Goal: Find specific page/section: Find specific page/section

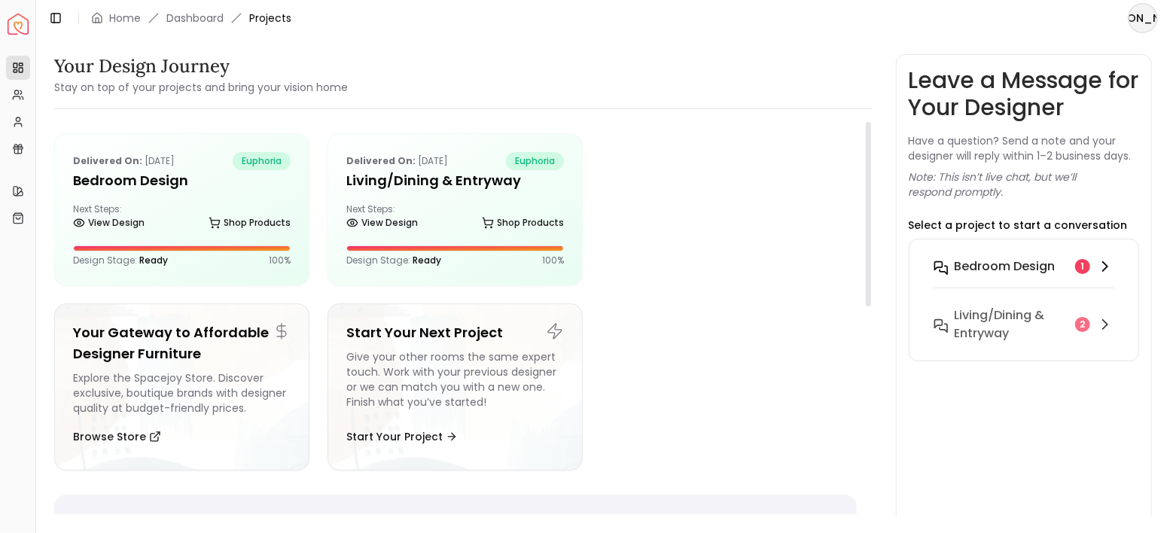
click at [994, 271] on h6 "Bedroom design" at bounding box center [1004, 266] width 101 height 18
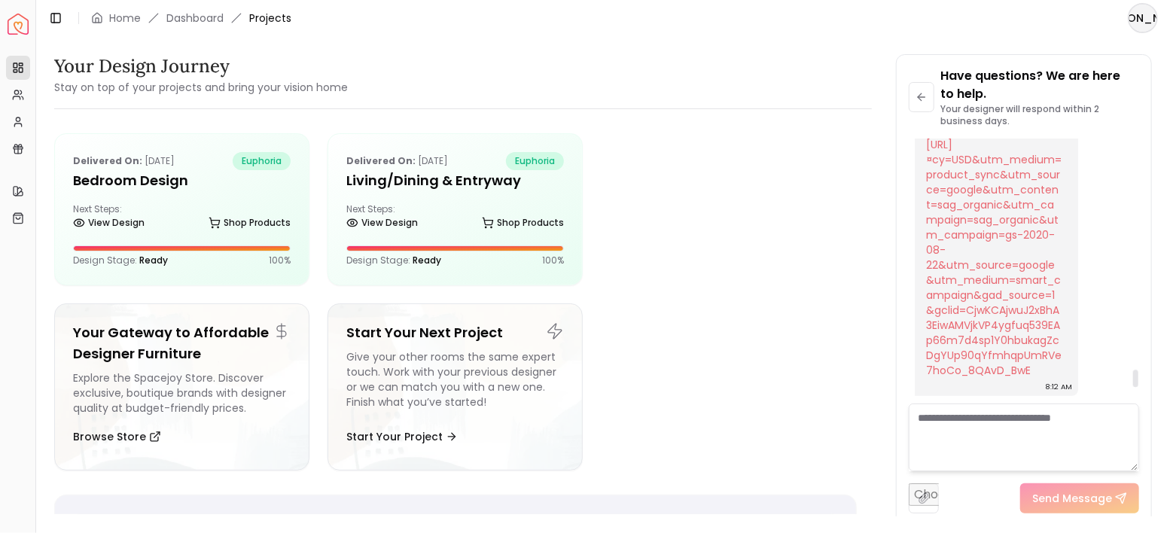
scroll to position [3712, 0]
click at [1058, 428] on textarea at bounding box center [1024, 437] width 231 height 68
type textarea "**********"
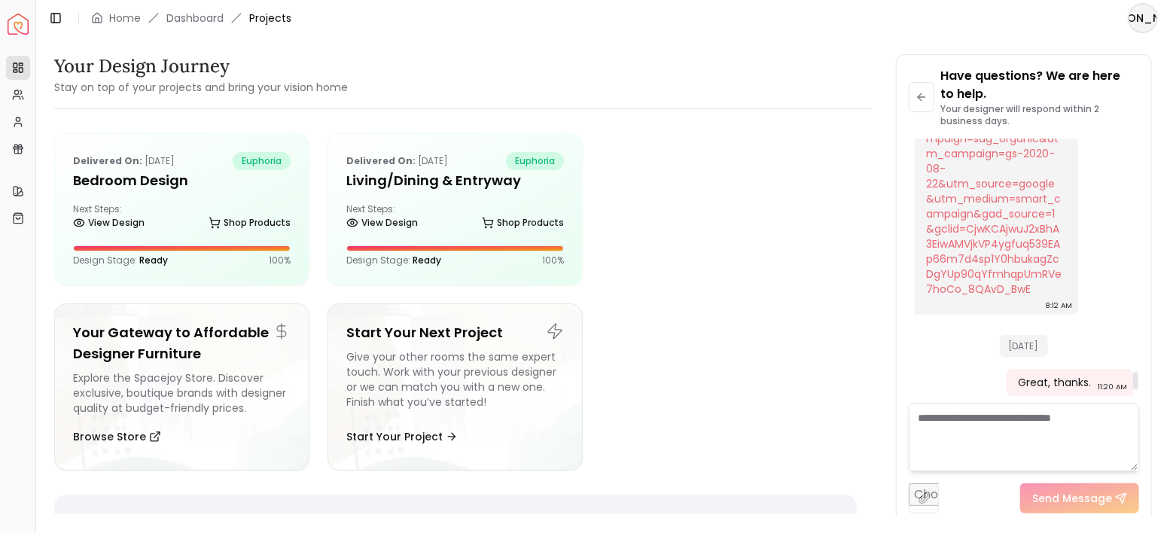
scroll to position [3561, 0]
click at [920, 95] on icon at bounding box center [920, 96] width 4 height 7
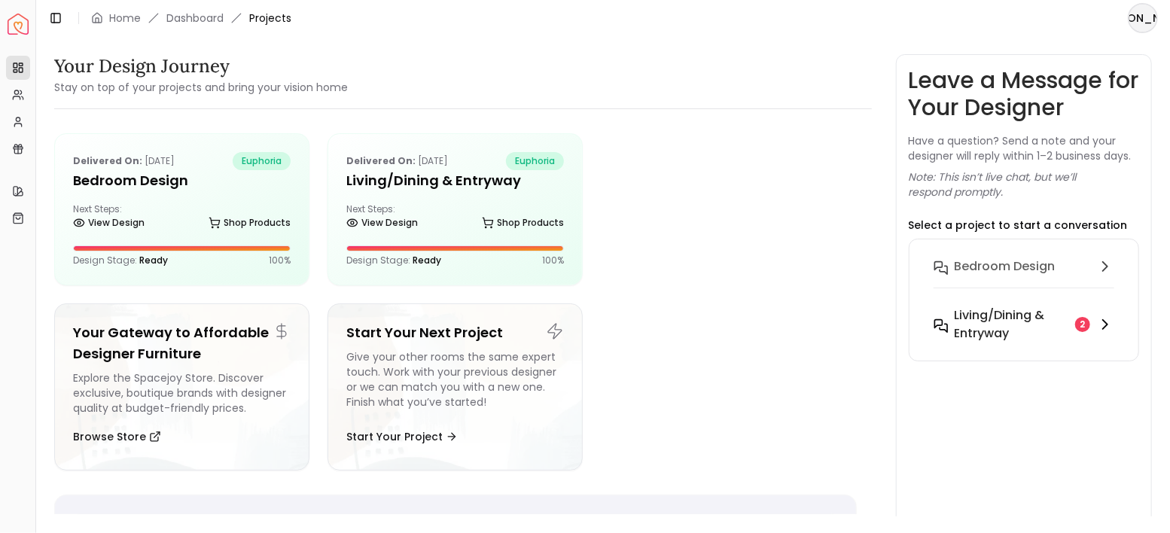
click at [1019, 316] on h6 "Living/Dining & Entryway" at bounding box center [1011, 324] width 115 height 36
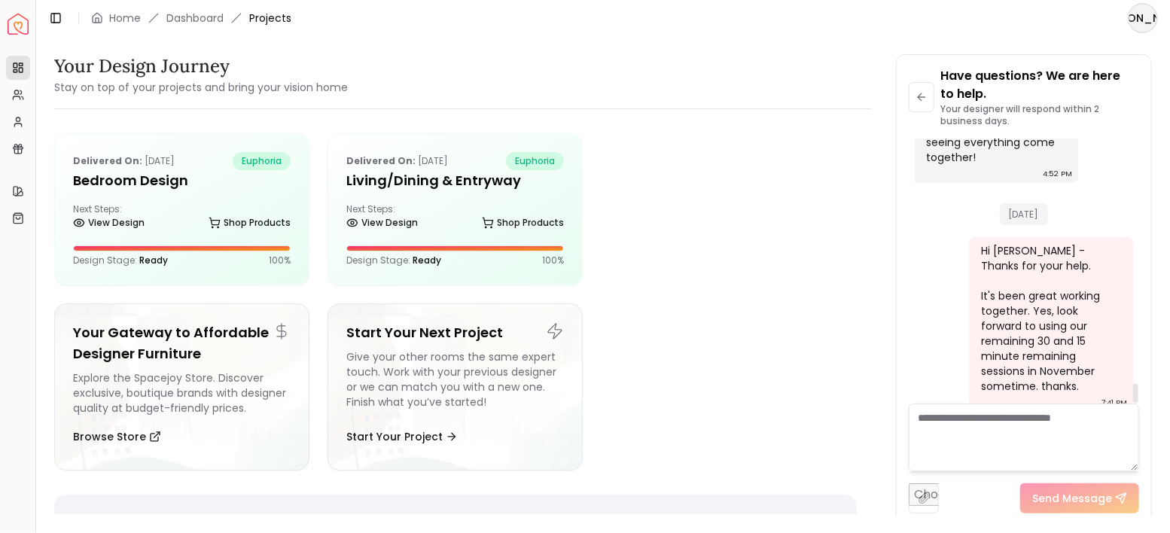
scroll to position [3335, 0]
click at [1059, 427] on textarea at bounding box center [1024, 437] width 231 height 68
click at [927, 101] on icon at bounding box center [921, 97] width 12 height 12
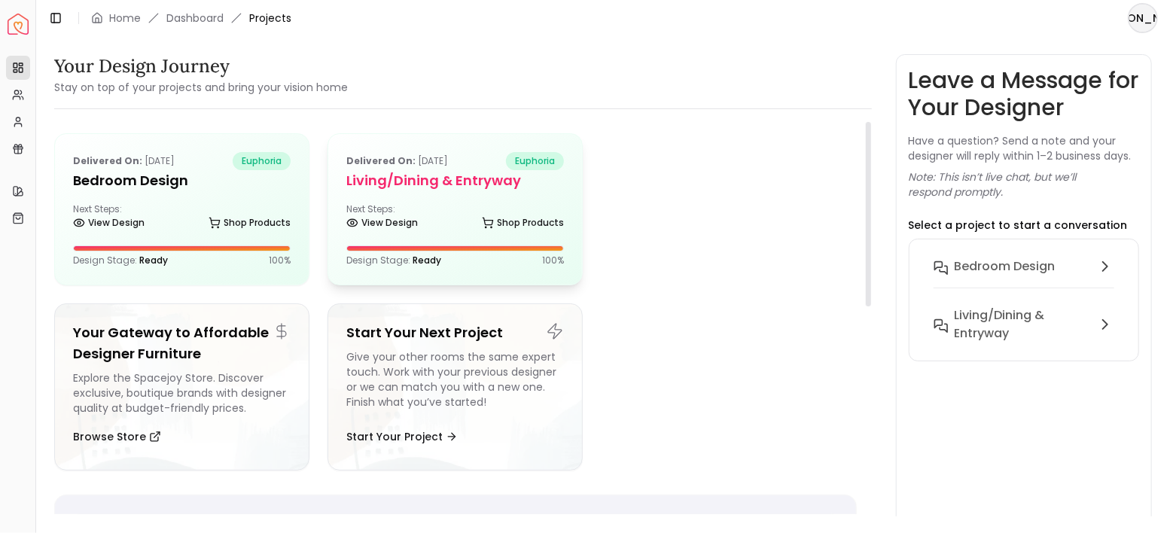
click at [417, 185] on h5 "Living/Dining & Entryway" at bounding box center [455, 180] width 218 height 21
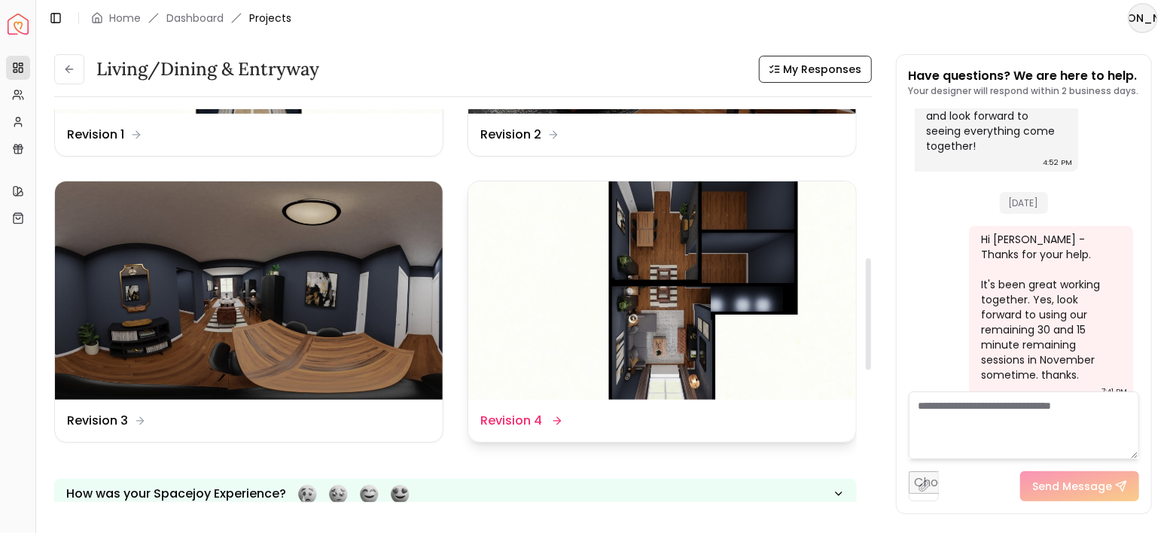
scroll to position [501, 0]
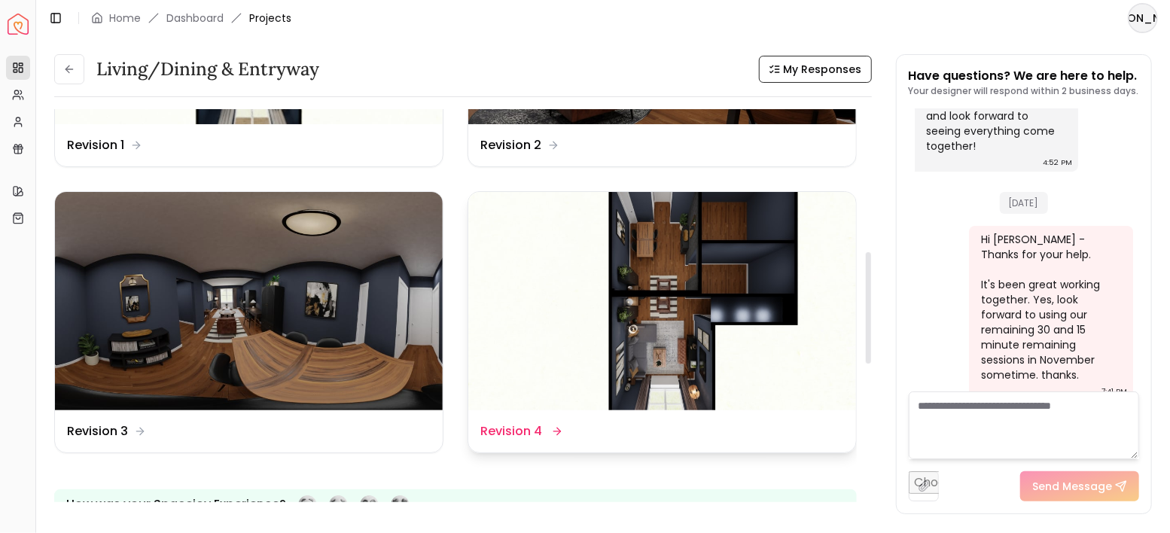
click at [691, 287] on img at bounding box center [662, 301] width 388 height 218
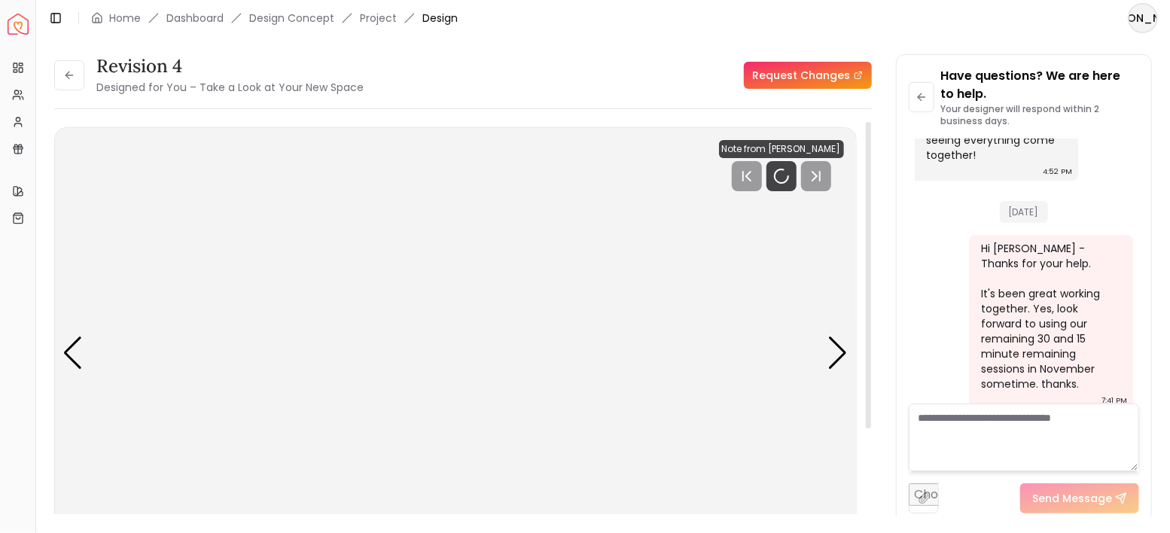
scroll to position [3336, 0]
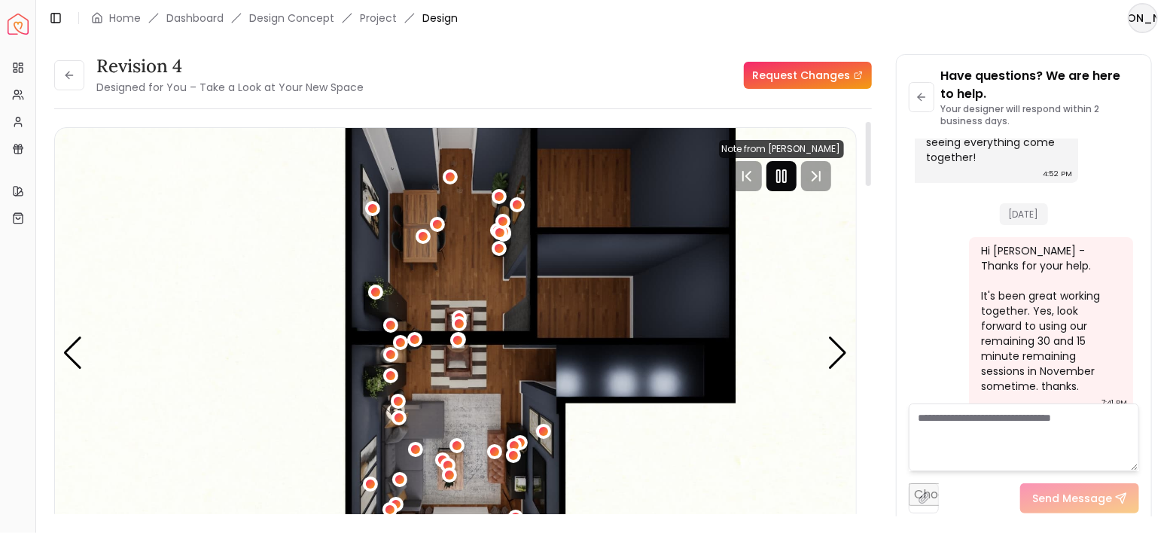
click at [785, 175] on icon "Pause" at bounding box center [781, 176] width 18 height 18
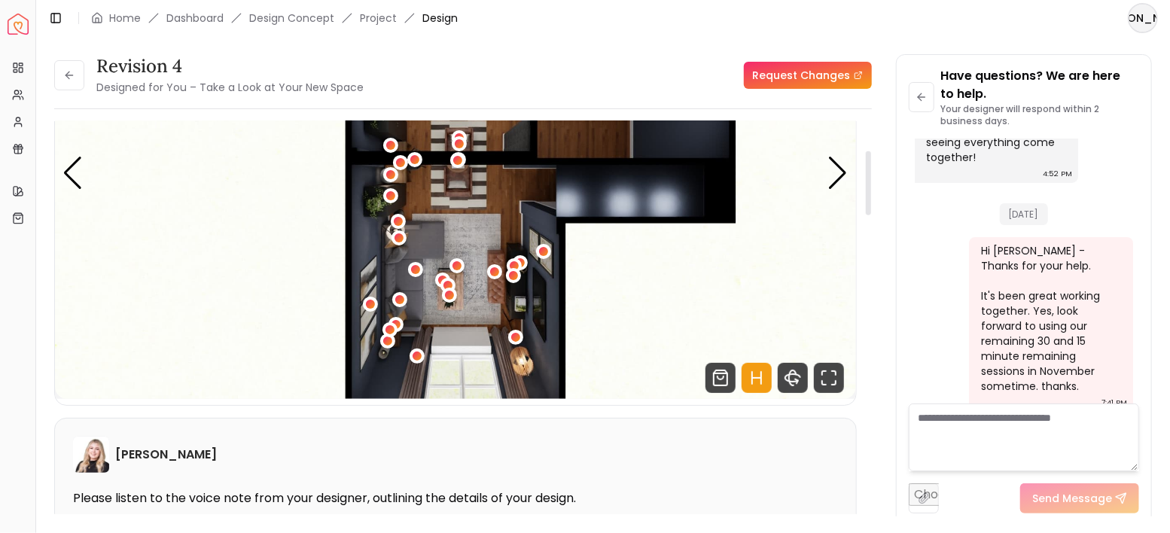
scroll to position [200, 0]
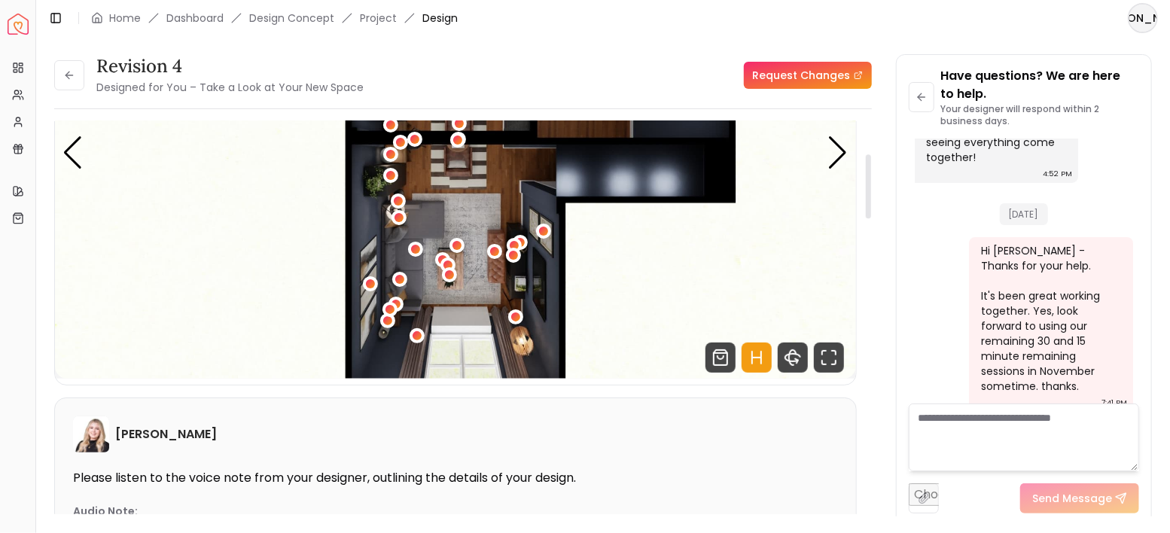
click at [757, 358] on icon "Hotspots Toggle" at bounding box center [756, 358] width 9 height 0
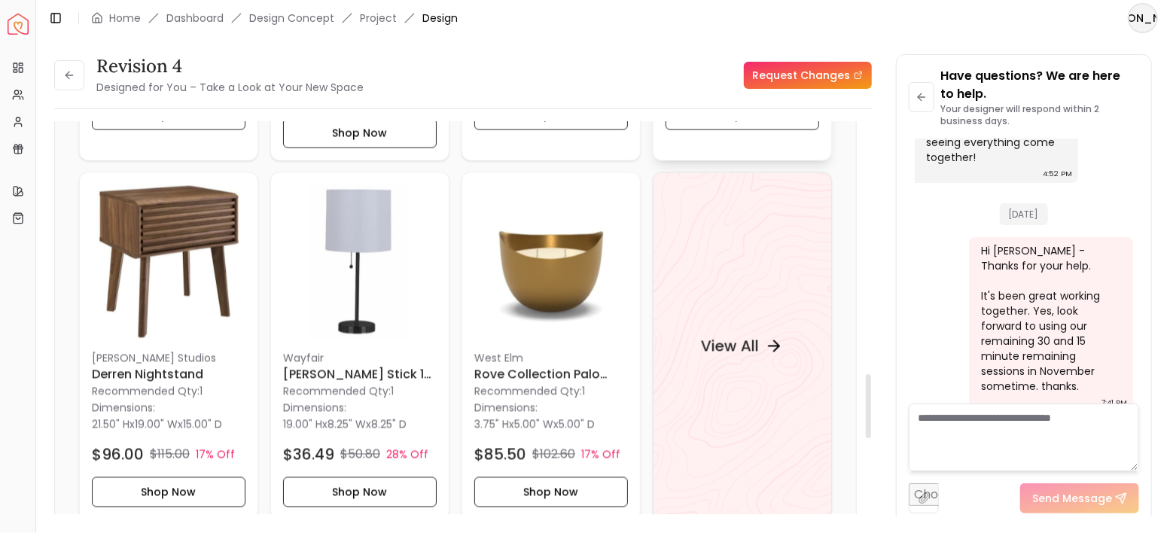
scroll to position [1606, 0]
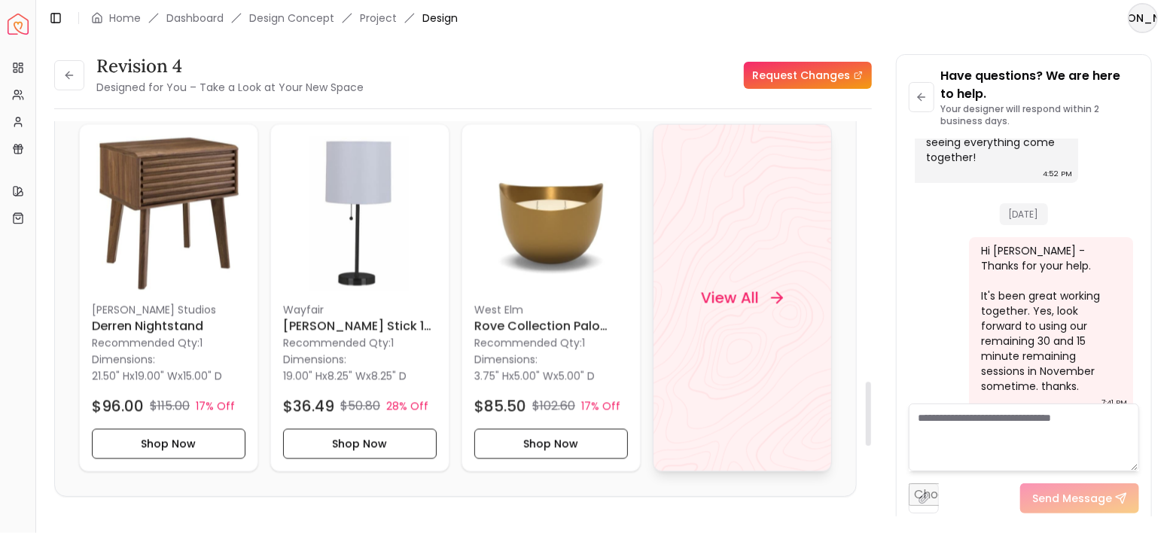
click at [735, 297] on h4 "View All" at bounding box center [730, 298] width 58 height 21
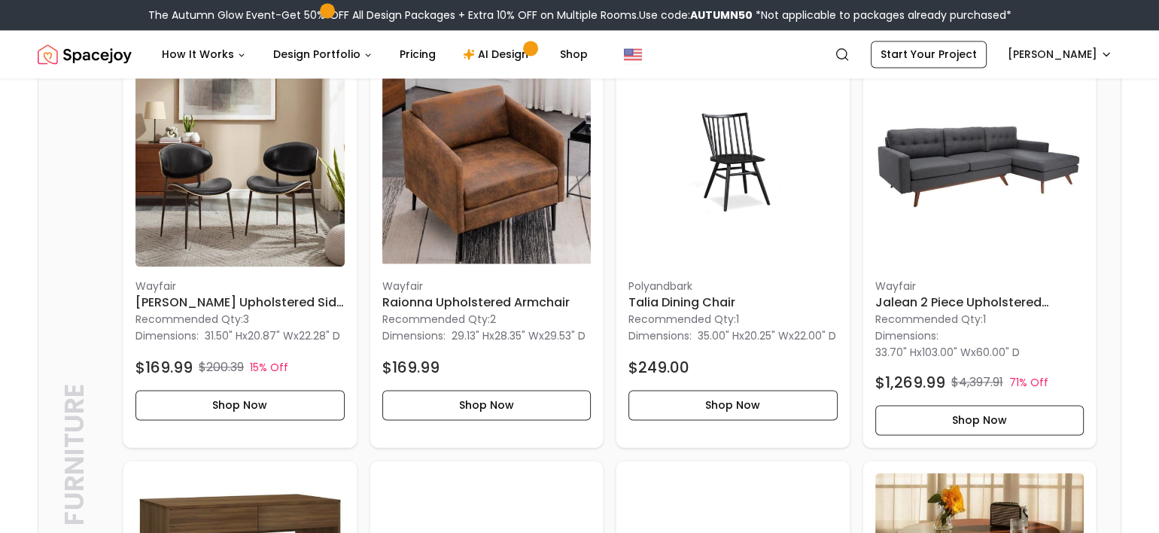
scroll to position [2458, 0]
